Goal: Transaction & Acquisition: Purchase product/service

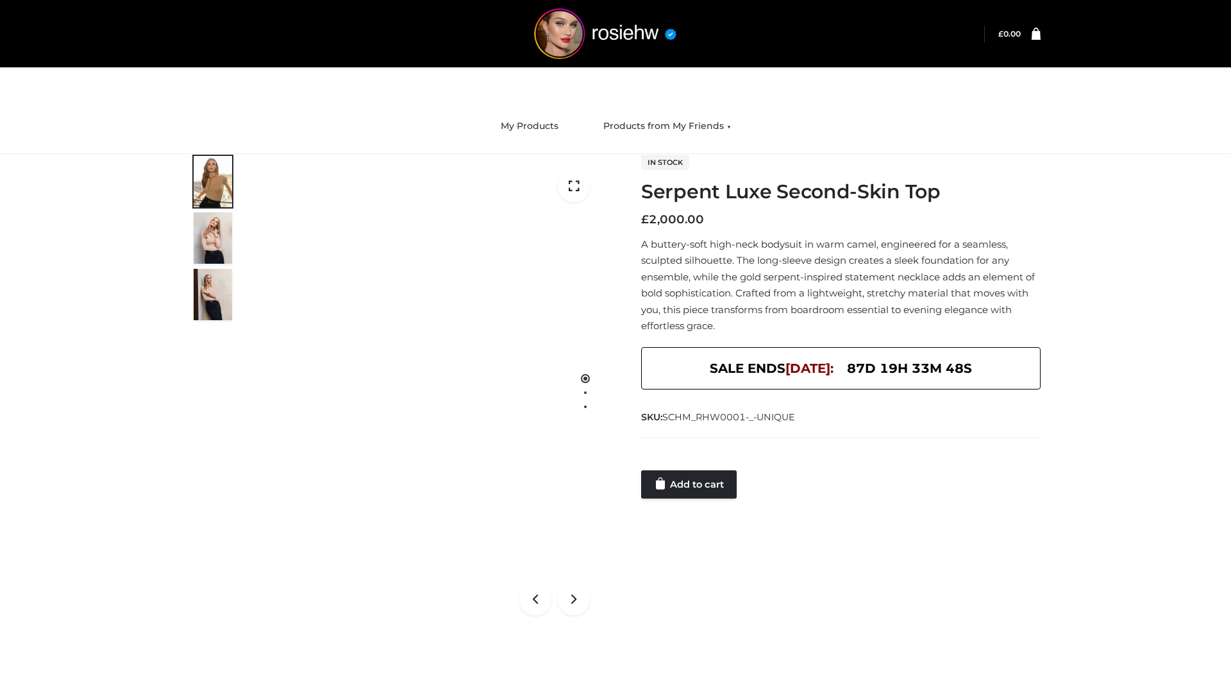
click at [690, 484] on link "Add to cart" at bounding box center [689, 484] width 96 height 28
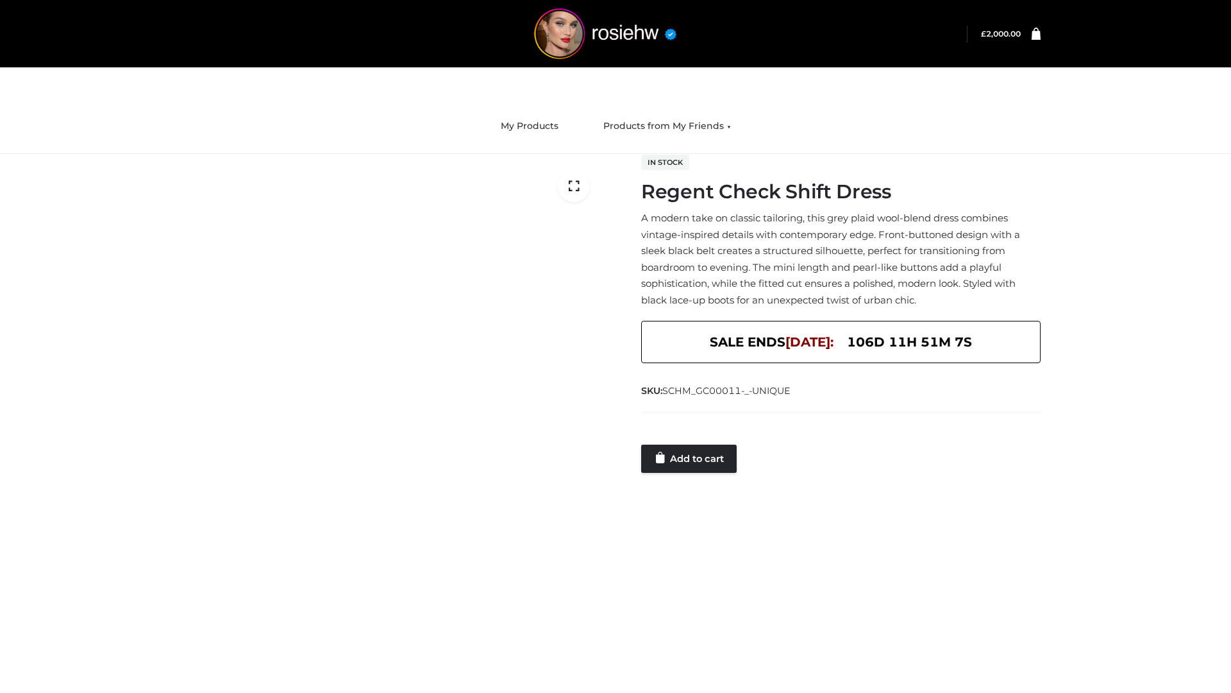
click at [690, 458] on link "Add to cart" at bounding box center [689, 458] width 96 height 28
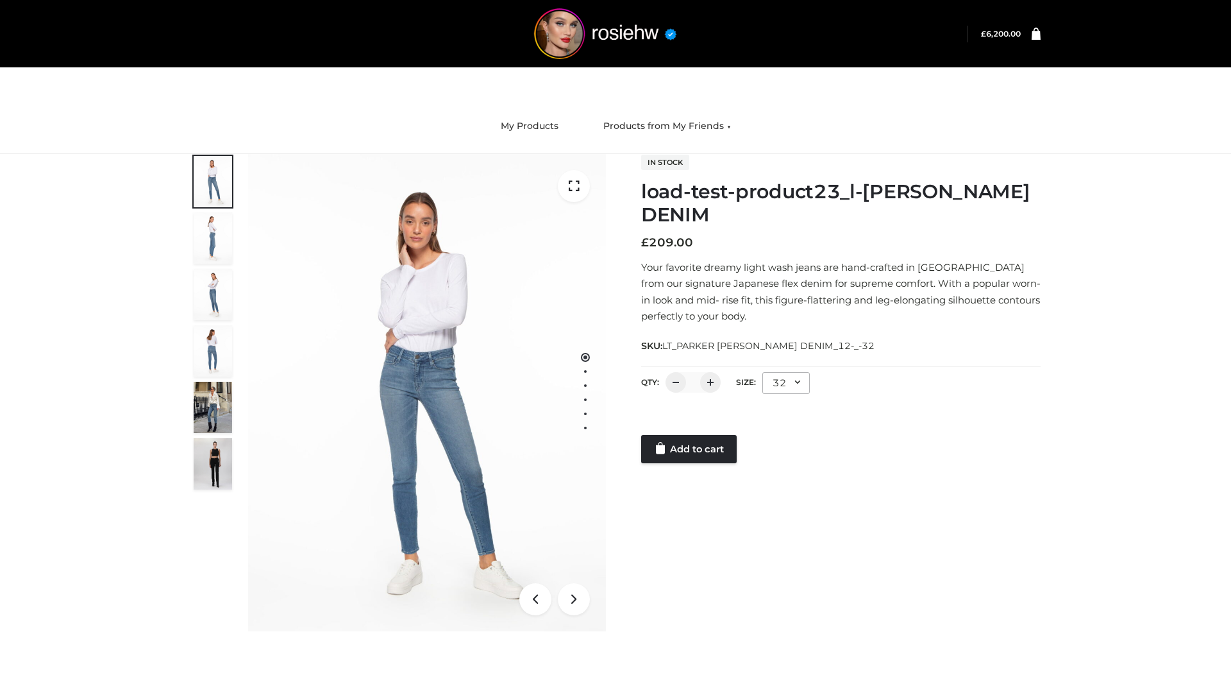
click at [690, 449] on link "Add to cart" at bounding box center [689, 449] width 96 height 28
